Goal: Transaction & Acquisition: Purchase product/service

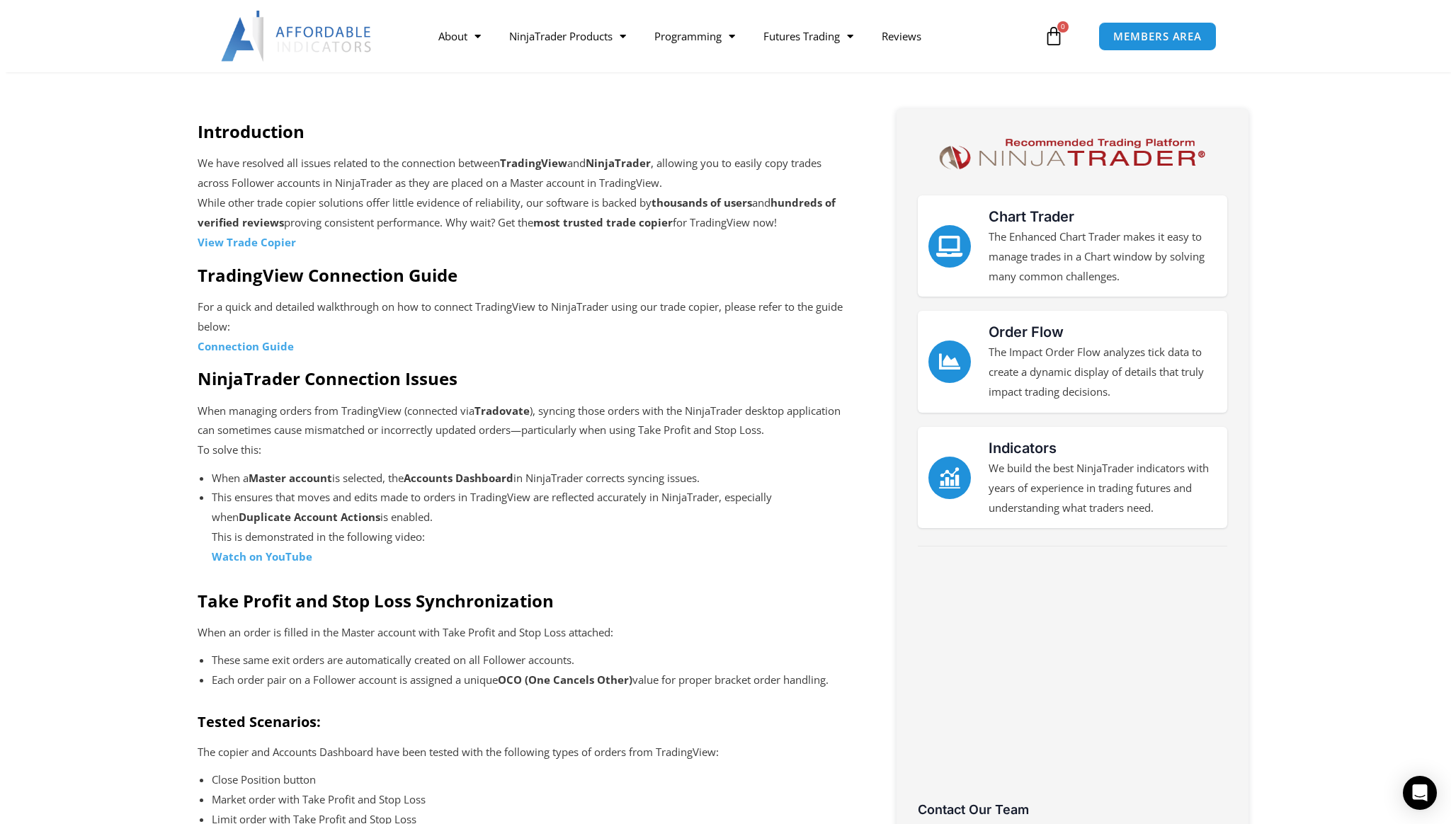
scroll to position [437, 0]
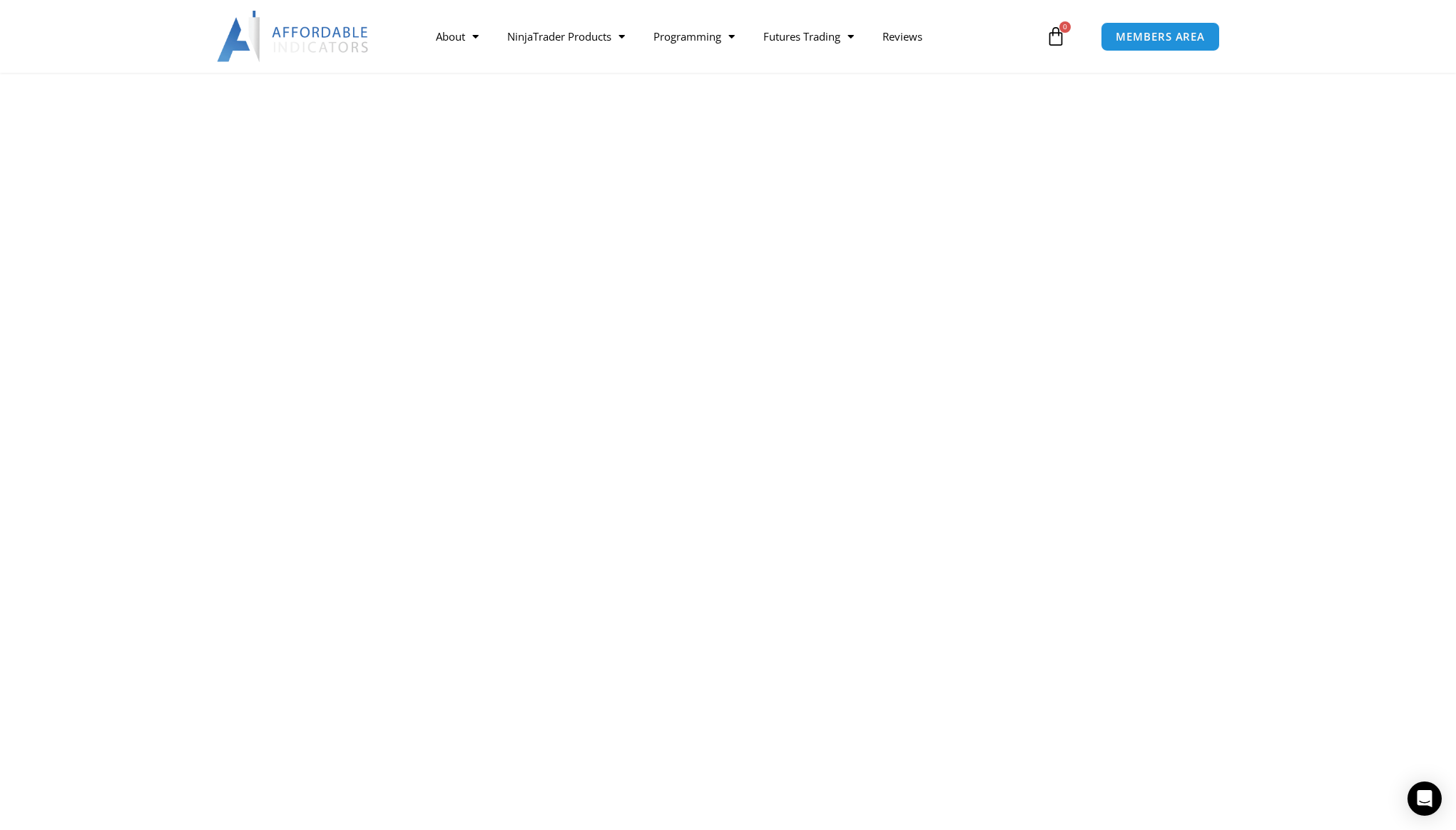
scroll to position [1421, 0]
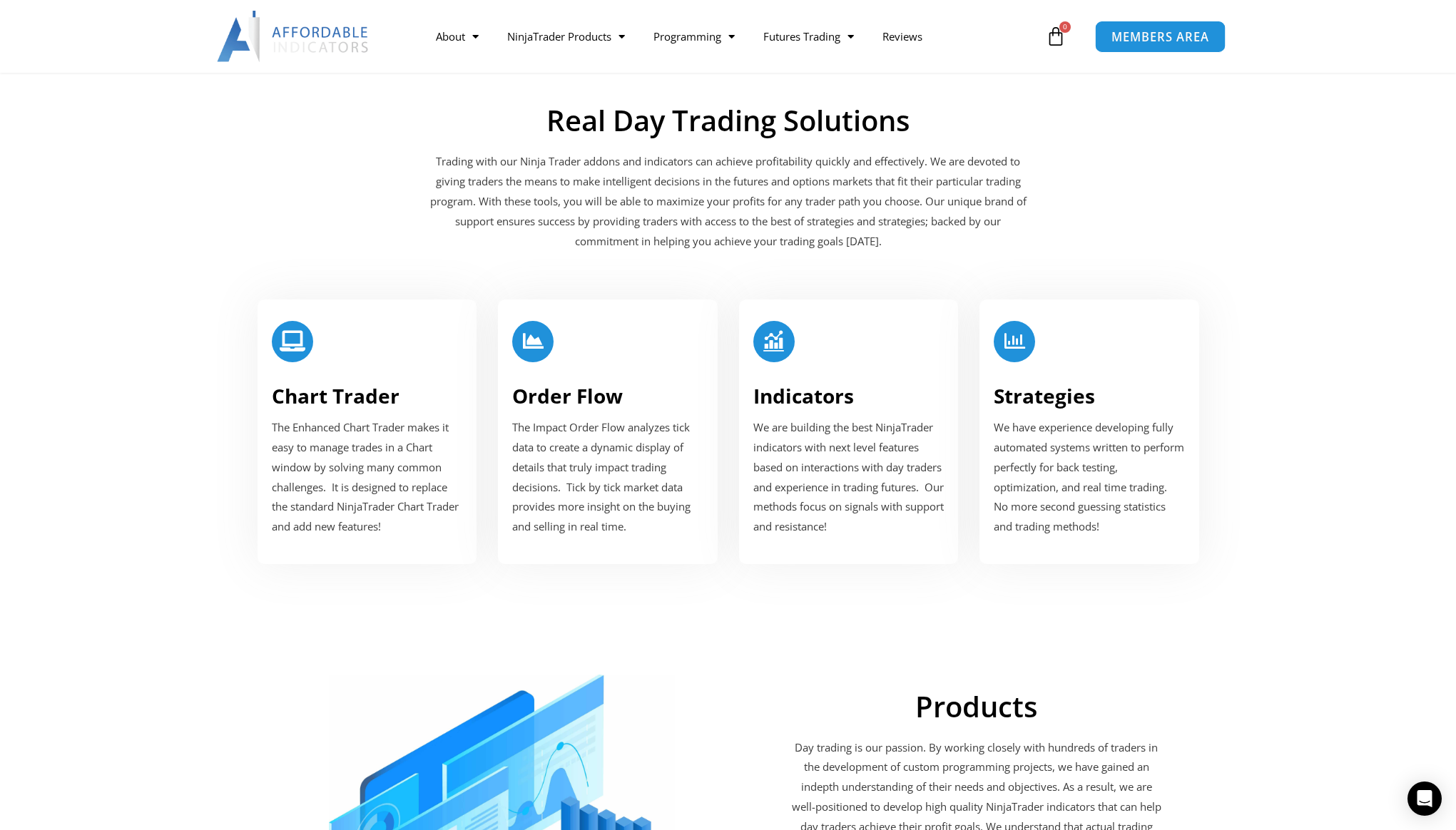
click at [1181, 31] on span "MEMBERS AREA" at bounding box center [1160, 37] width 98 height 12
click at [821, 37] on link "Futures Trading" at bounding box center [808, 36] width 119 height 33
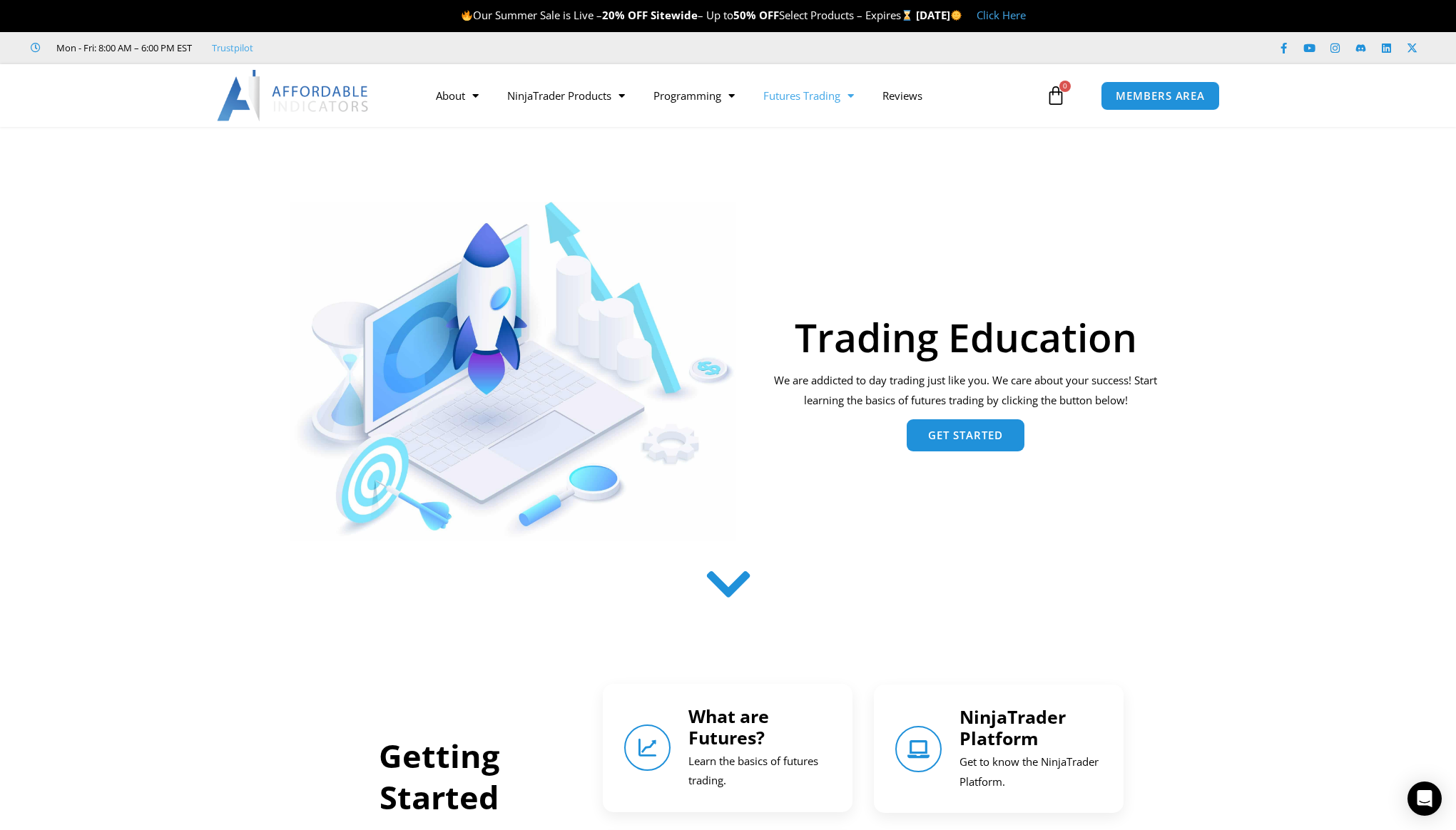
click at [971, 444] on link "Get Started" at bounding box center [966, 435] width 118 height 32
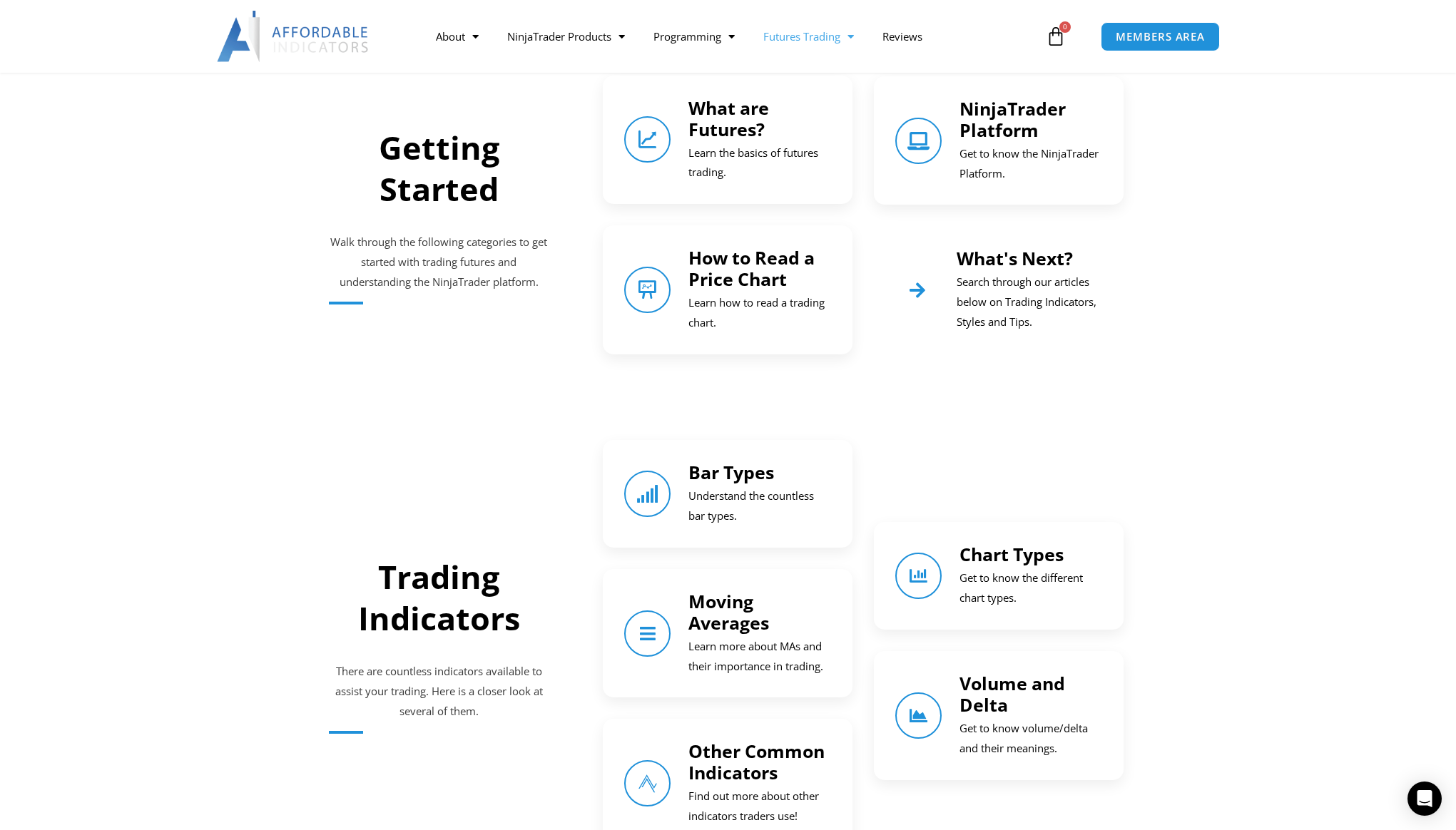
scroll to position [630, 0]
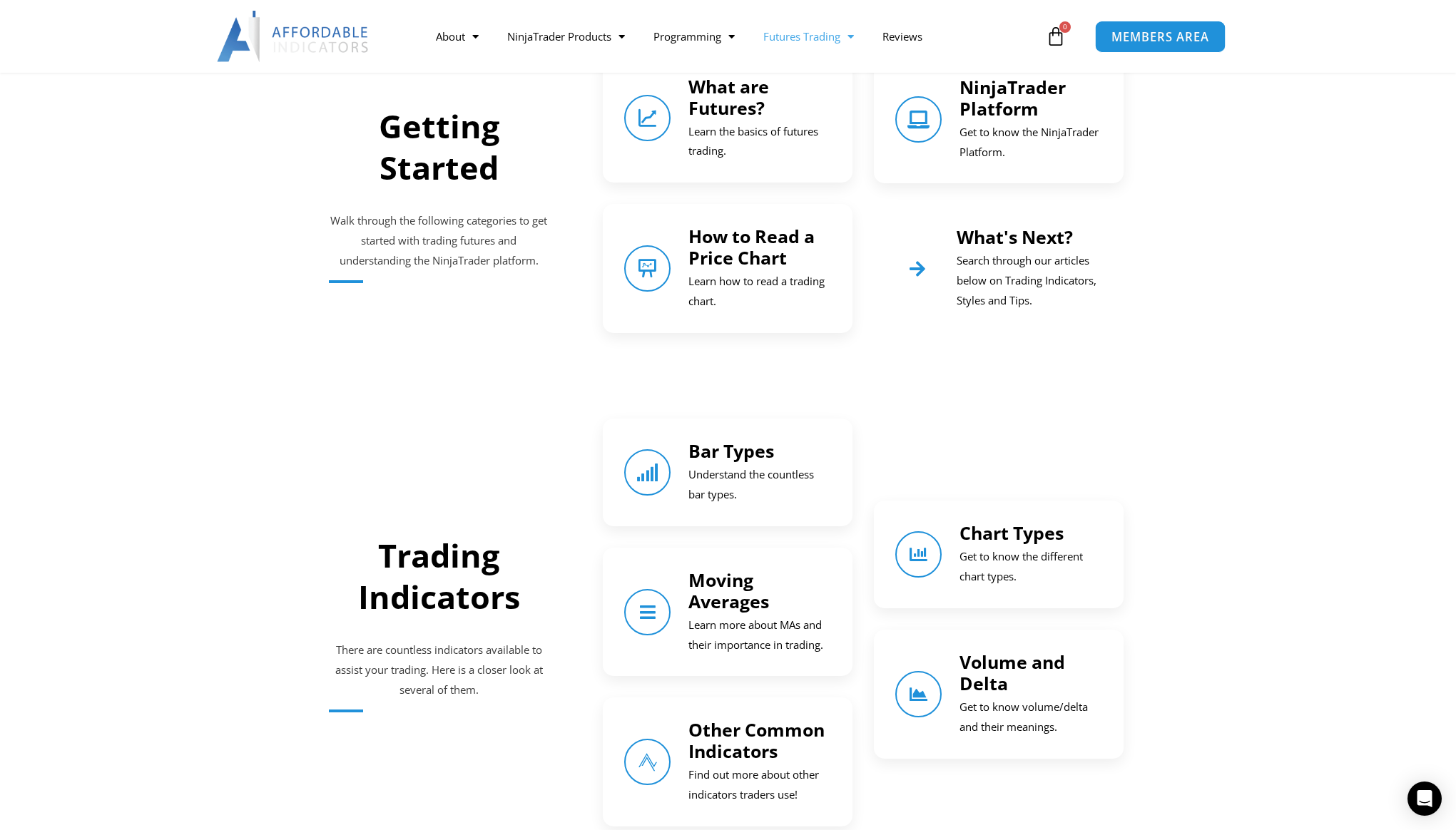
click at [1159, 42] on span "MEMBERS AREA" at bounding box center [1160, 37] width 98 height 12
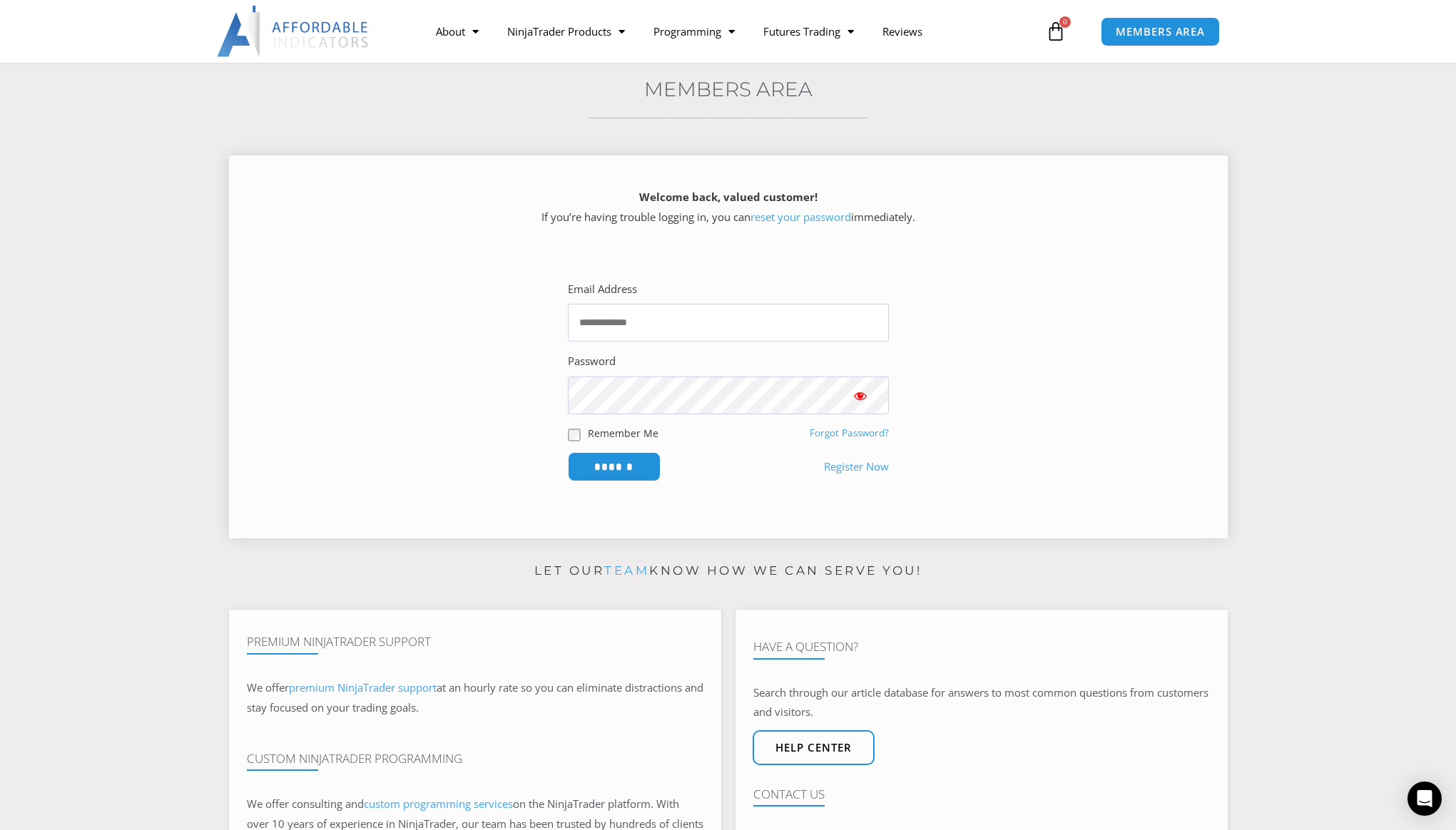
scroll to position [100, 0]
click at [608, 25] on link "NinjaTrader Products" at bounding box center [566, 31] width 146 height 33
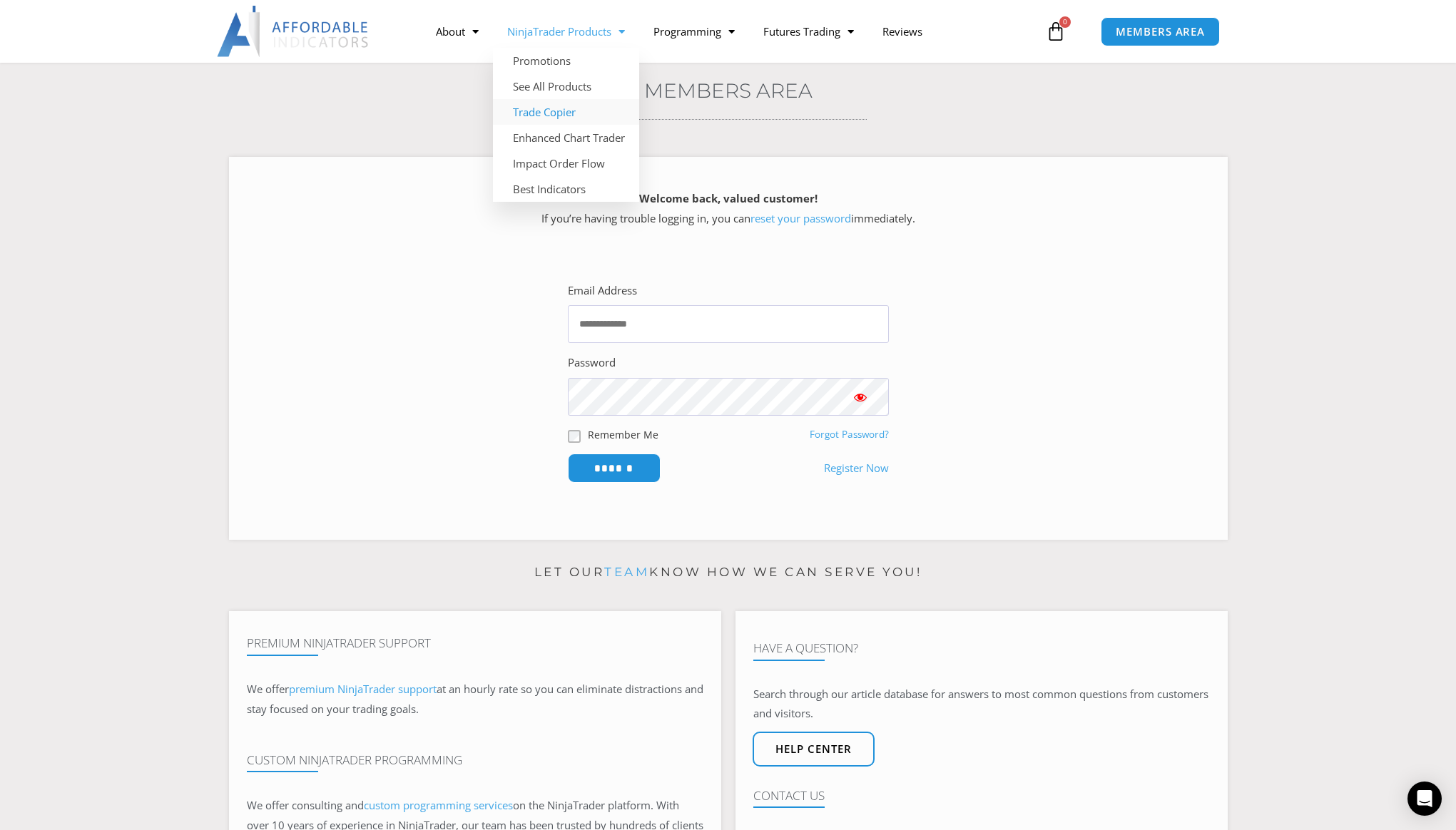
click at [559, 116] on link "Trade Copier" at bounding box center [566, 111] width 146 height 26
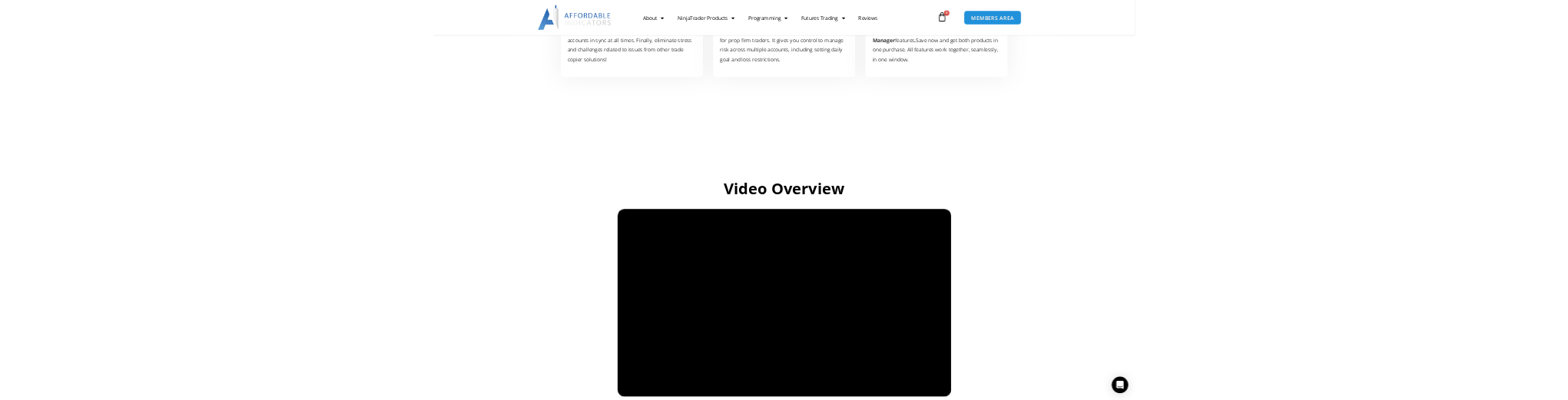
scroll to position [1043, 0]
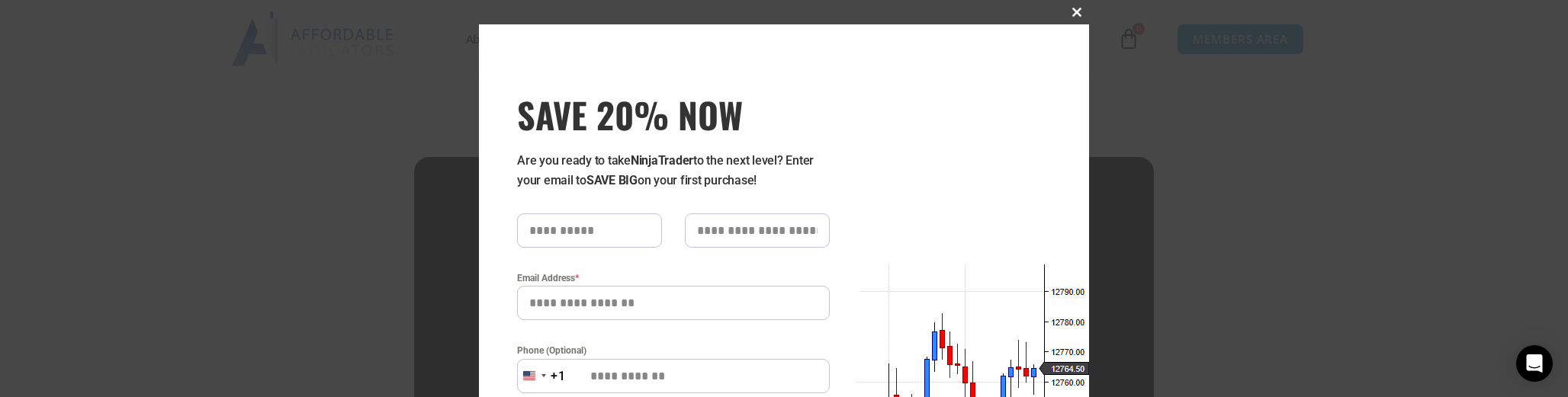
click at [1070, 11] on span at bounding box center [1076, 13] width 24 height 9
